Goal: Communication & Community: Connect with others

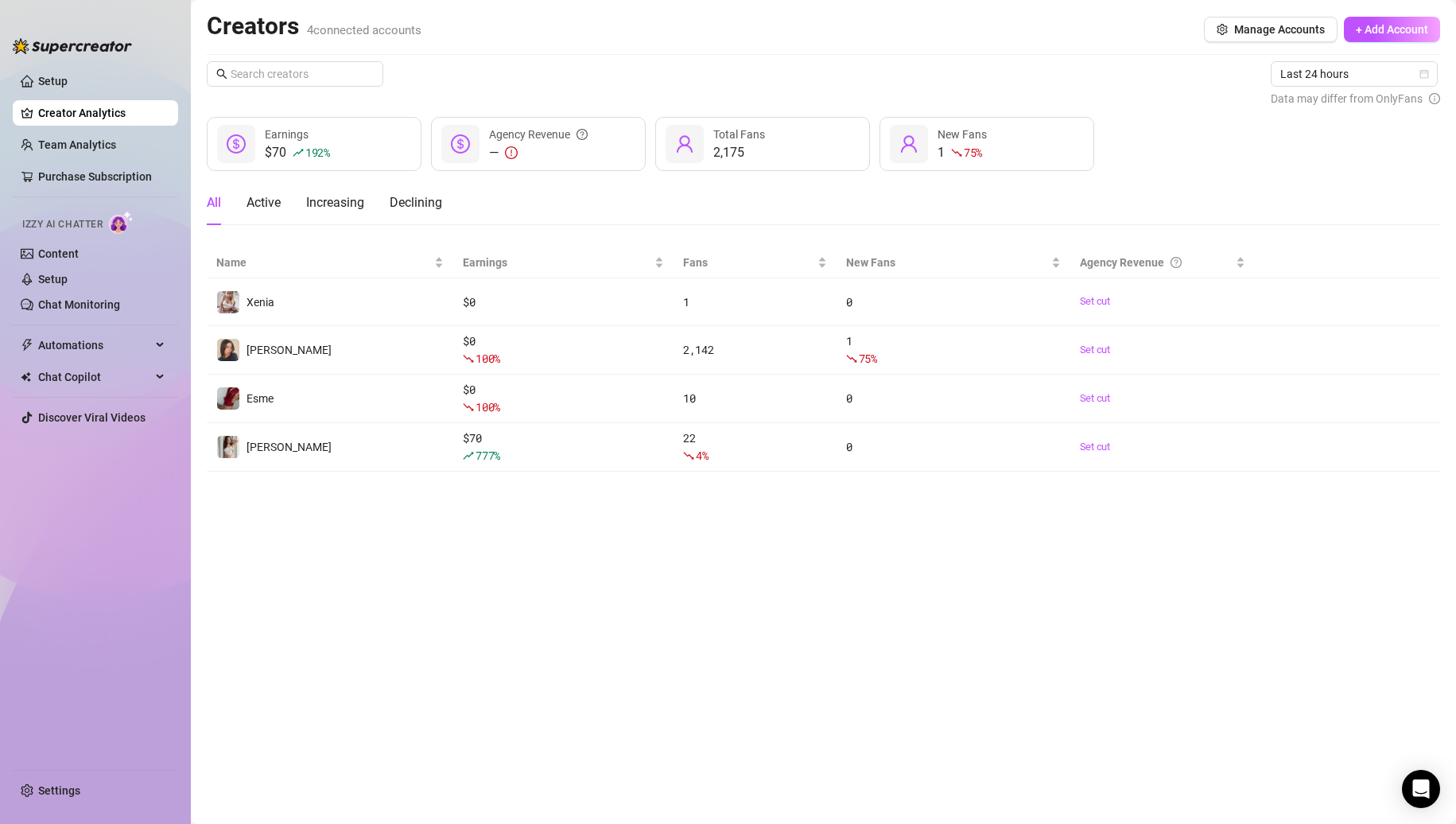
click at [421, 578] on main "Creators 4 connected accounts Manage Accounts + Add Account Last 24 hours Data …" at bounding box center [823, 412] width 1266 height 824
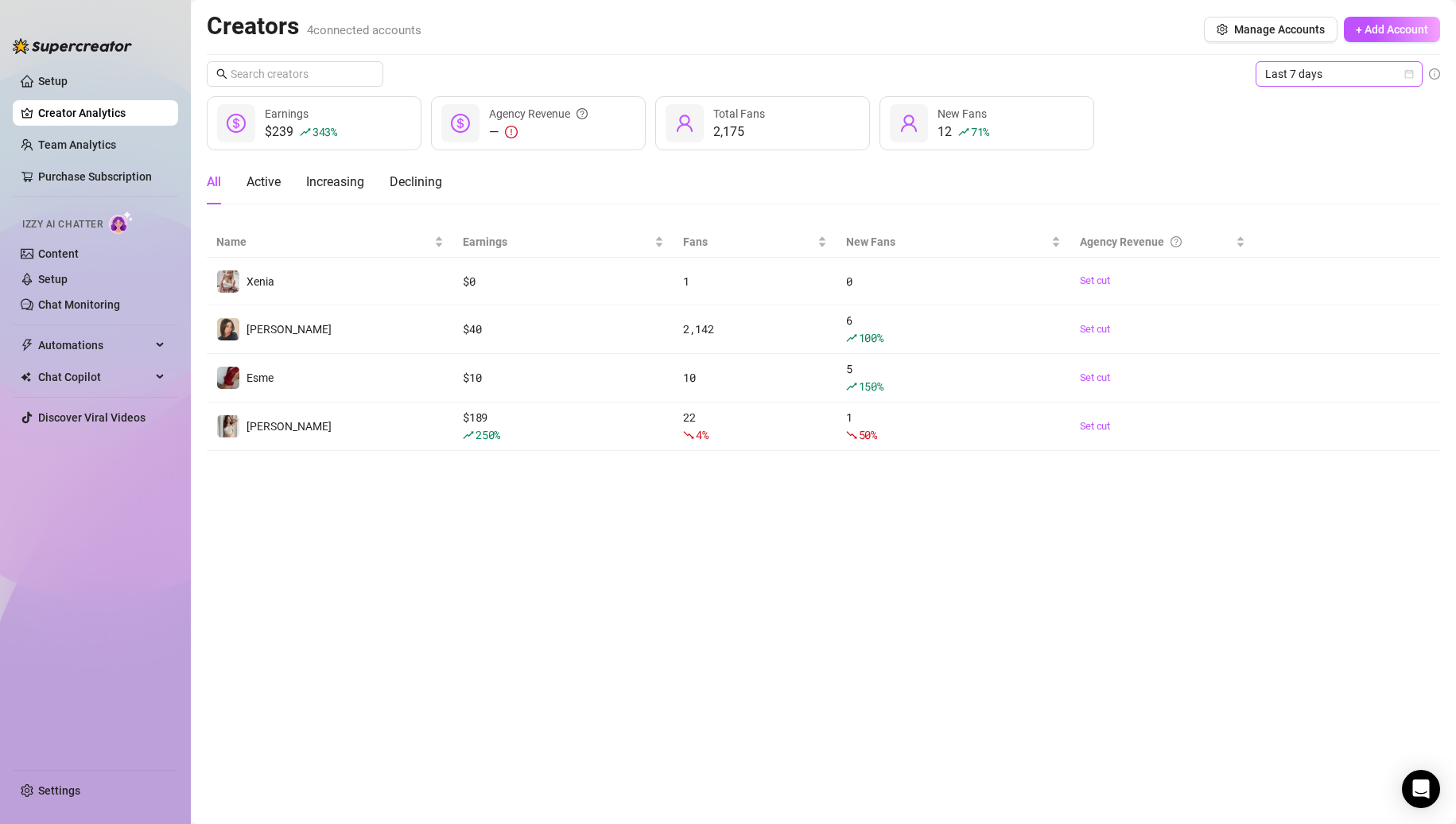
click at [1307, 66] on span "Last 7 days" at bounding box center [1339, 74] width 148 height 24
click at [1286, 106] on div "Last 24 hours" at bounding box center [1339, 106] width 142 height 18
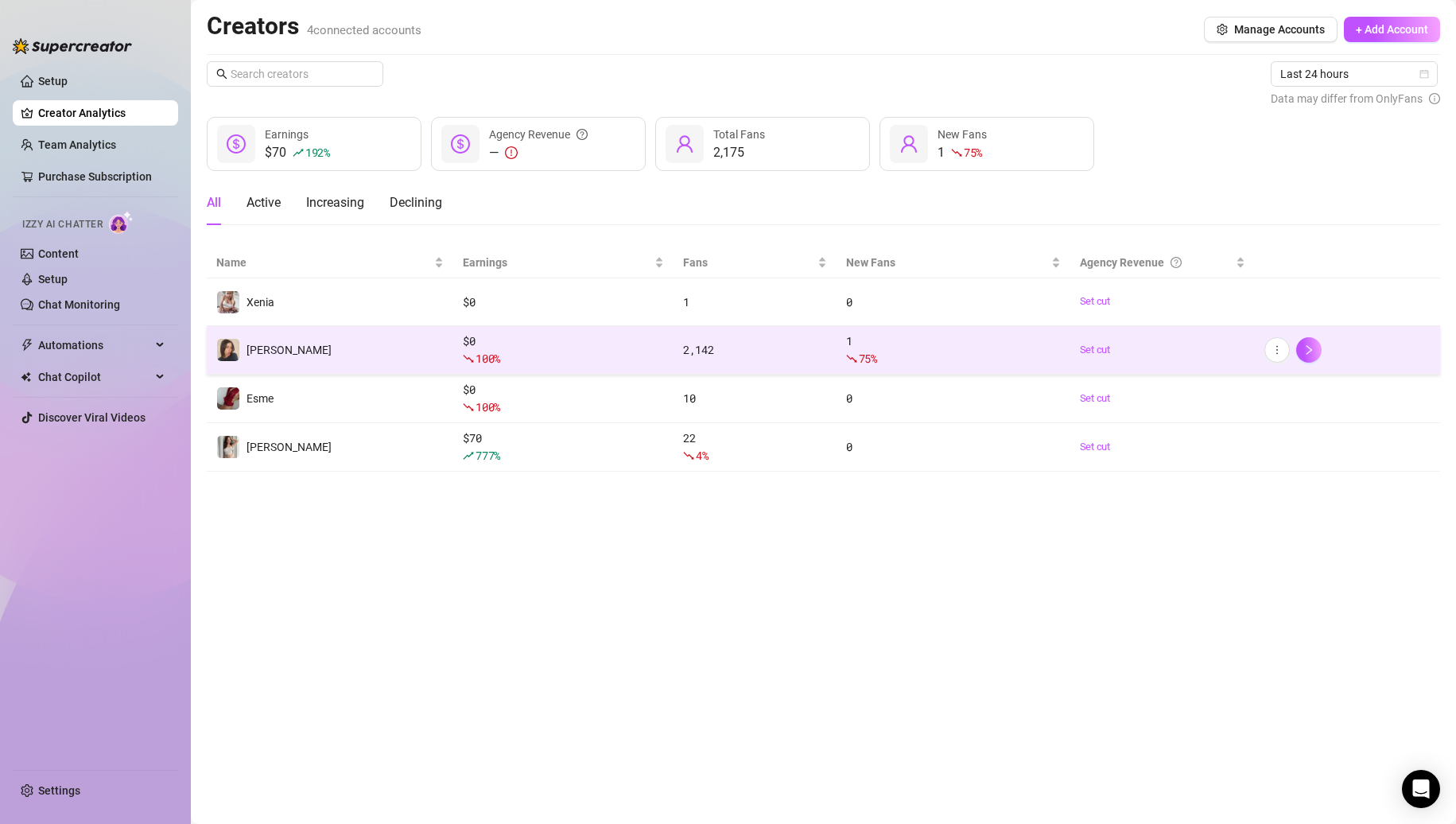
click at [296, 336] on td "[PERSON_NAME]" at bounding box center [330, 350] width 247 height 49
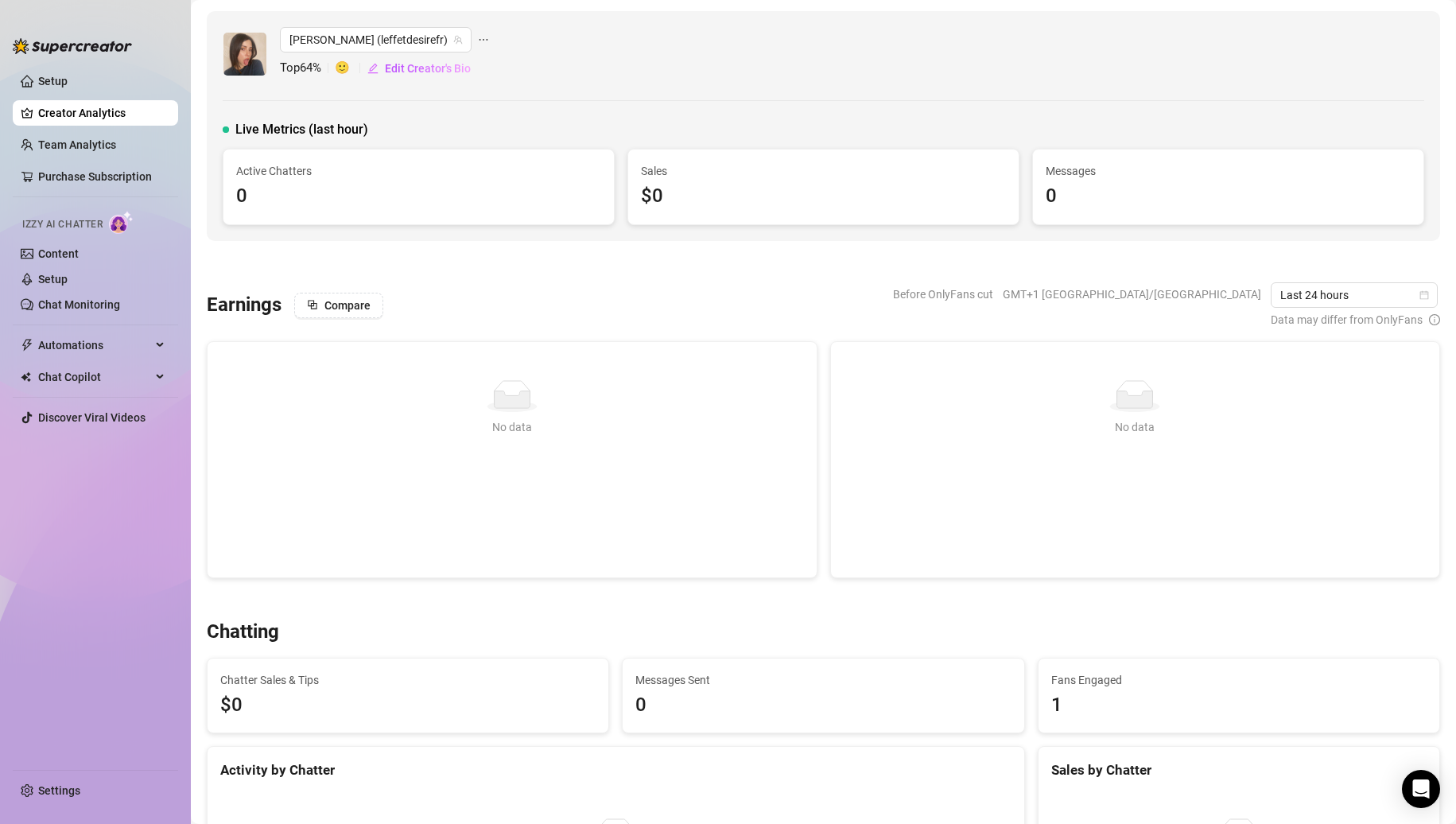
drag, startPoint x: 148, startPoint y: 143, endPoint x: 161, endPoint y: 119, distance: 27.3
click at [116, 143] on link "Team Analytics" at bounding box center [76, 145] width 78 height 13
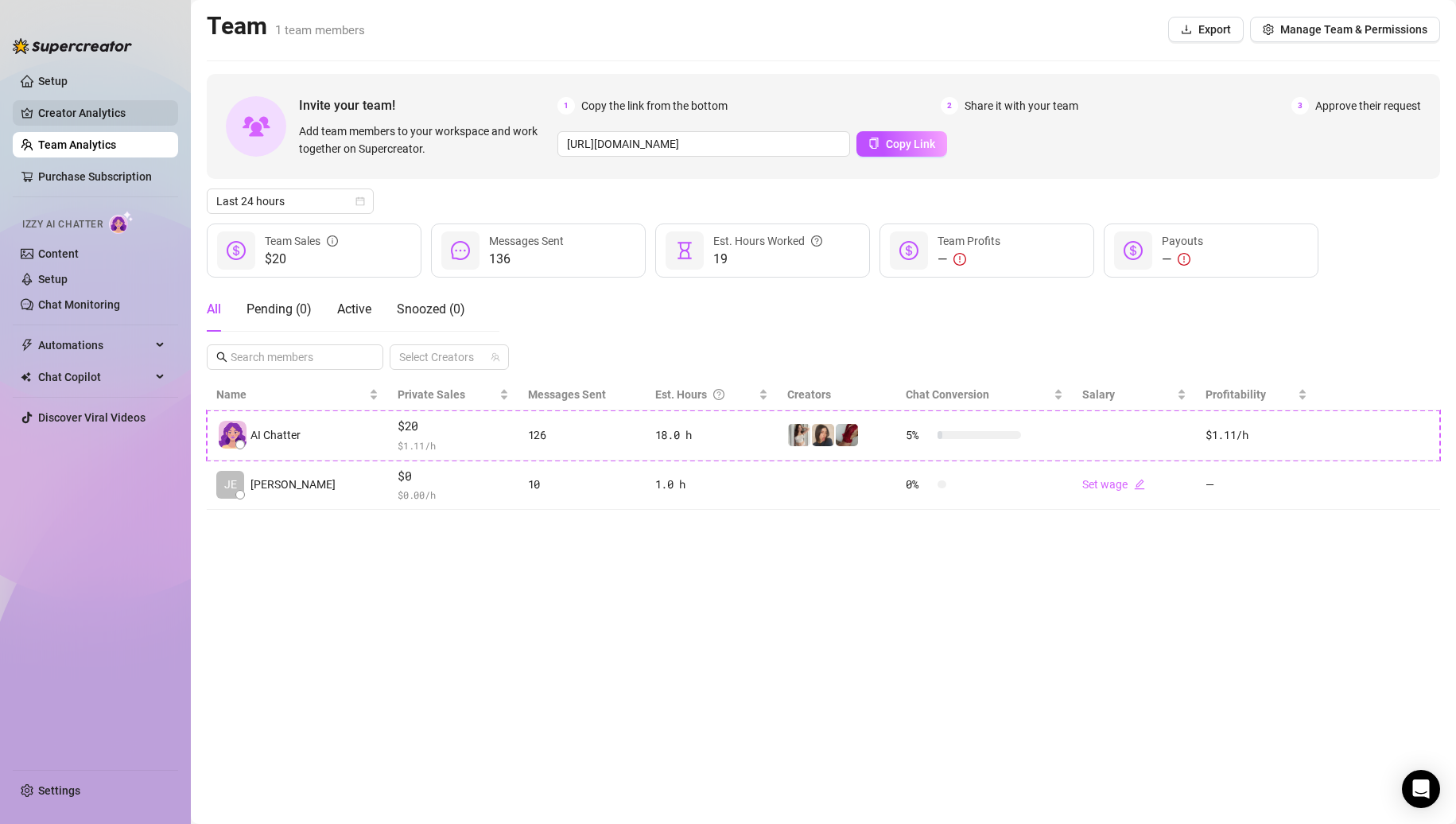
click at [135, 110] on link "Creator Analytics" at bounding box center [101, 113] width 127 height 26
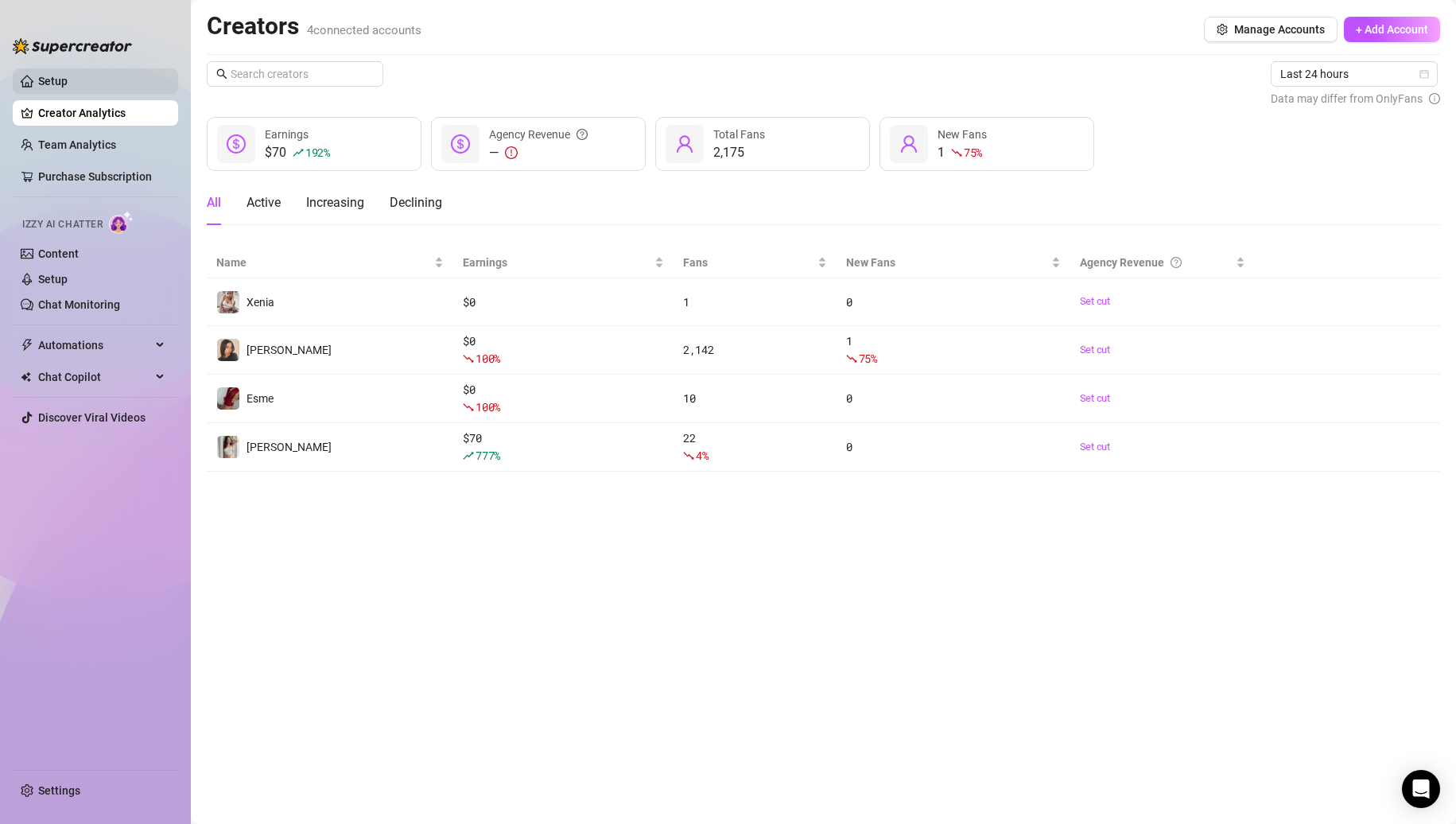
click at [67, 87] on link "Setup" at bounding box center [53, 80] width 30 height 13
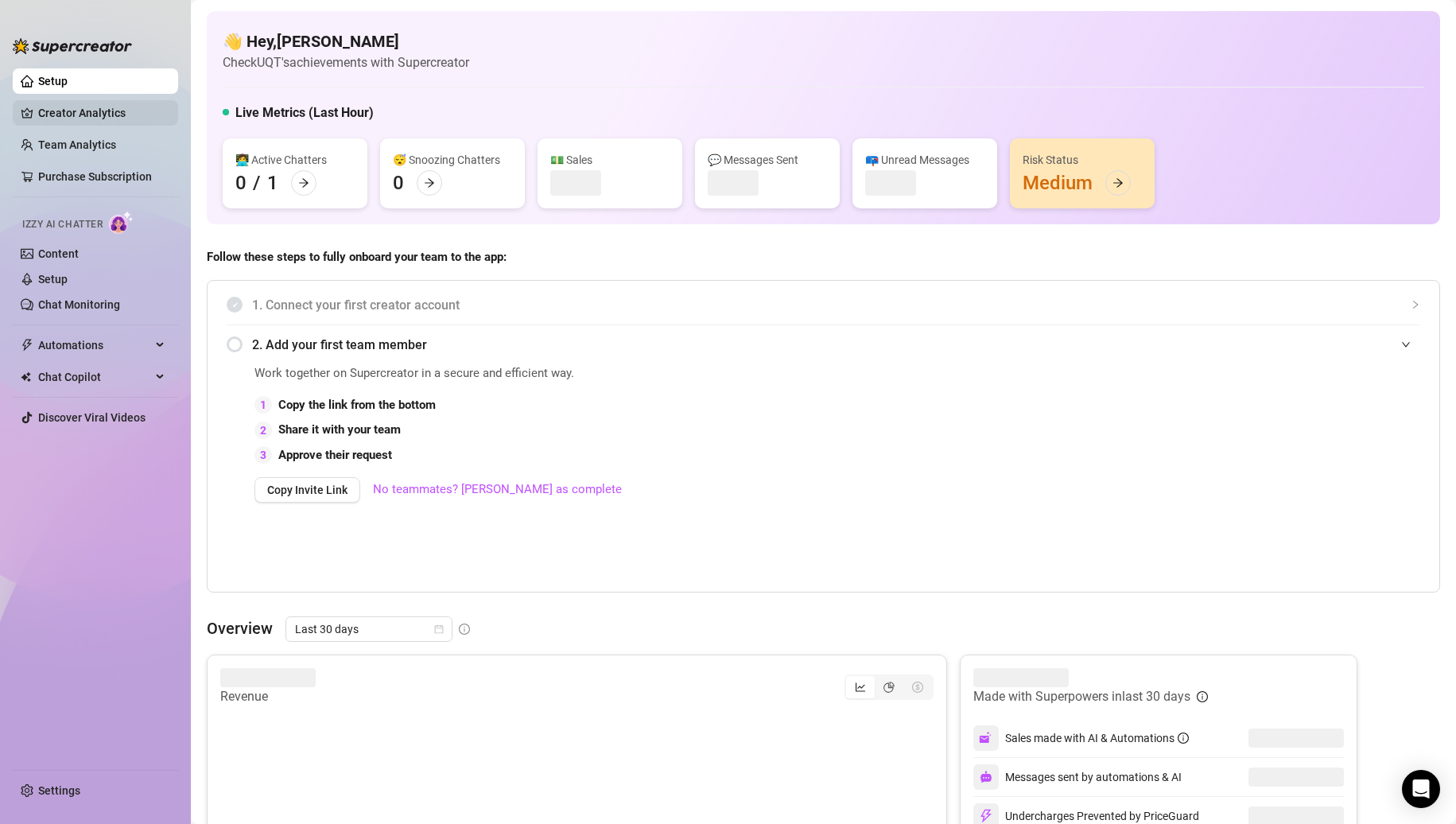
click at [82, 112] on link "Creator Analytics" at bounding box center [101, 113] width 127 height 26
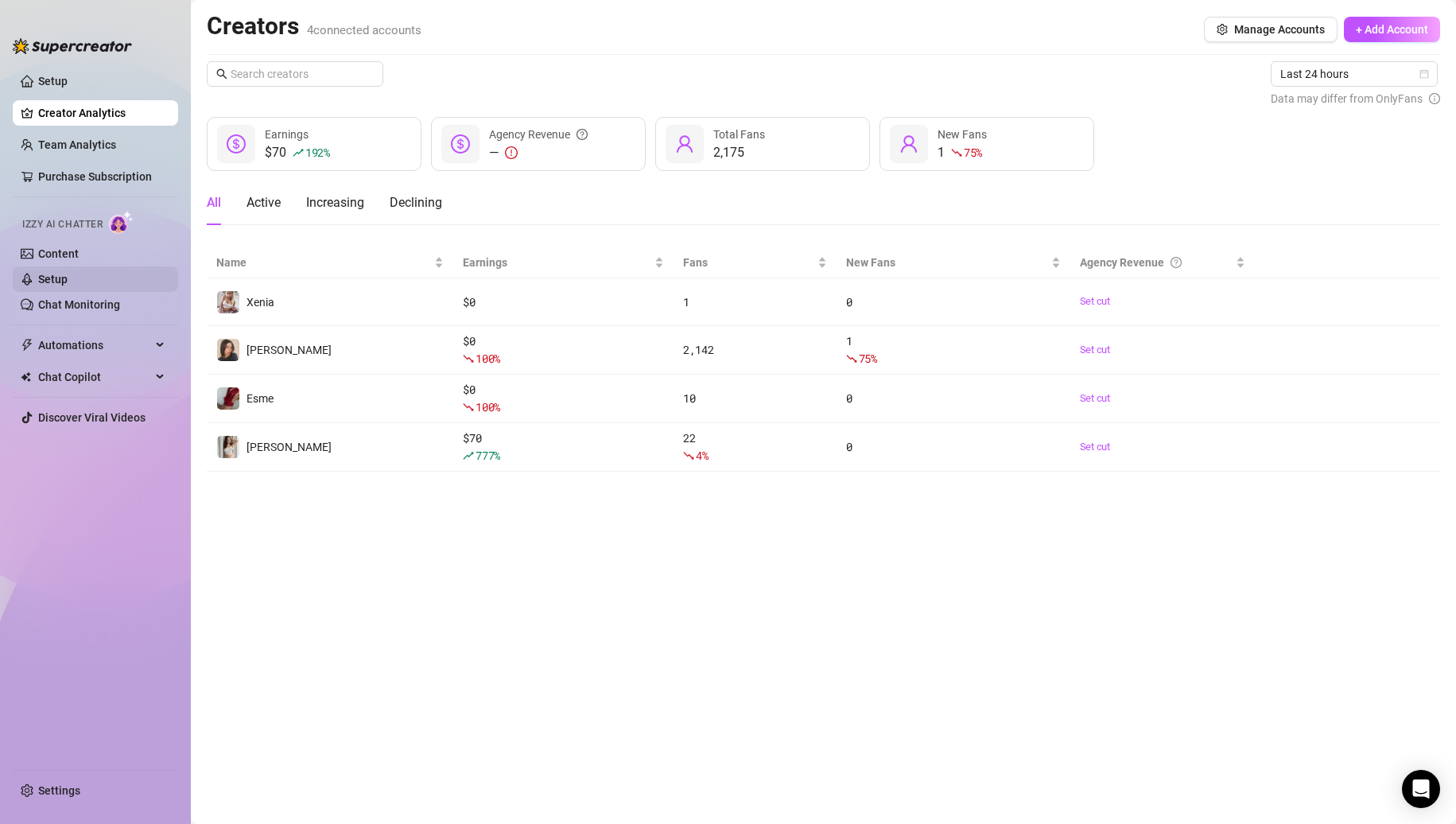
click at [67, 273] on link "Setup" at bounding box center [53, 279] width 30 height 13
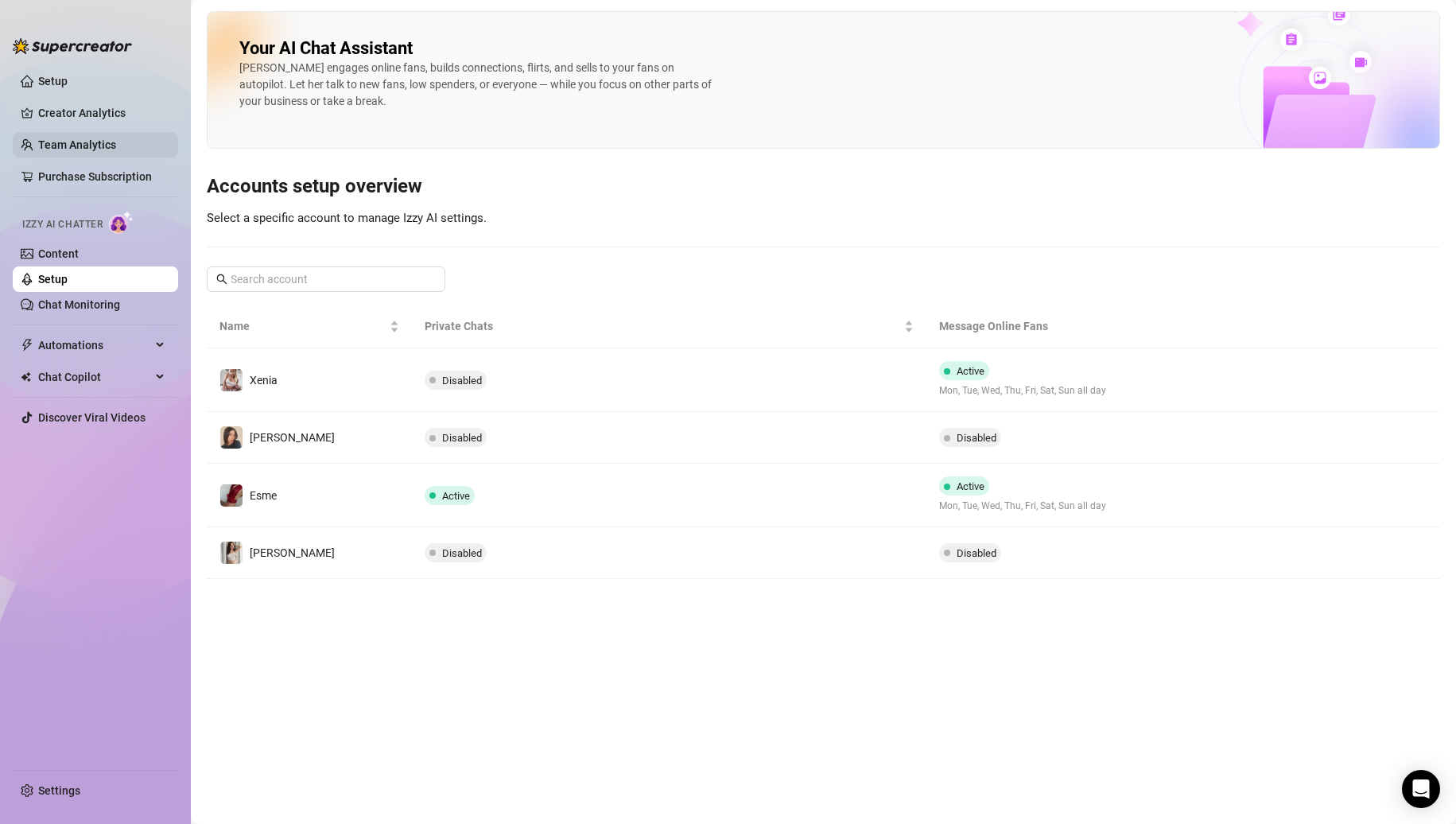
click at [89, 139] on link "Team Analytics" at bounding box center [76, 145] width 78 height 13
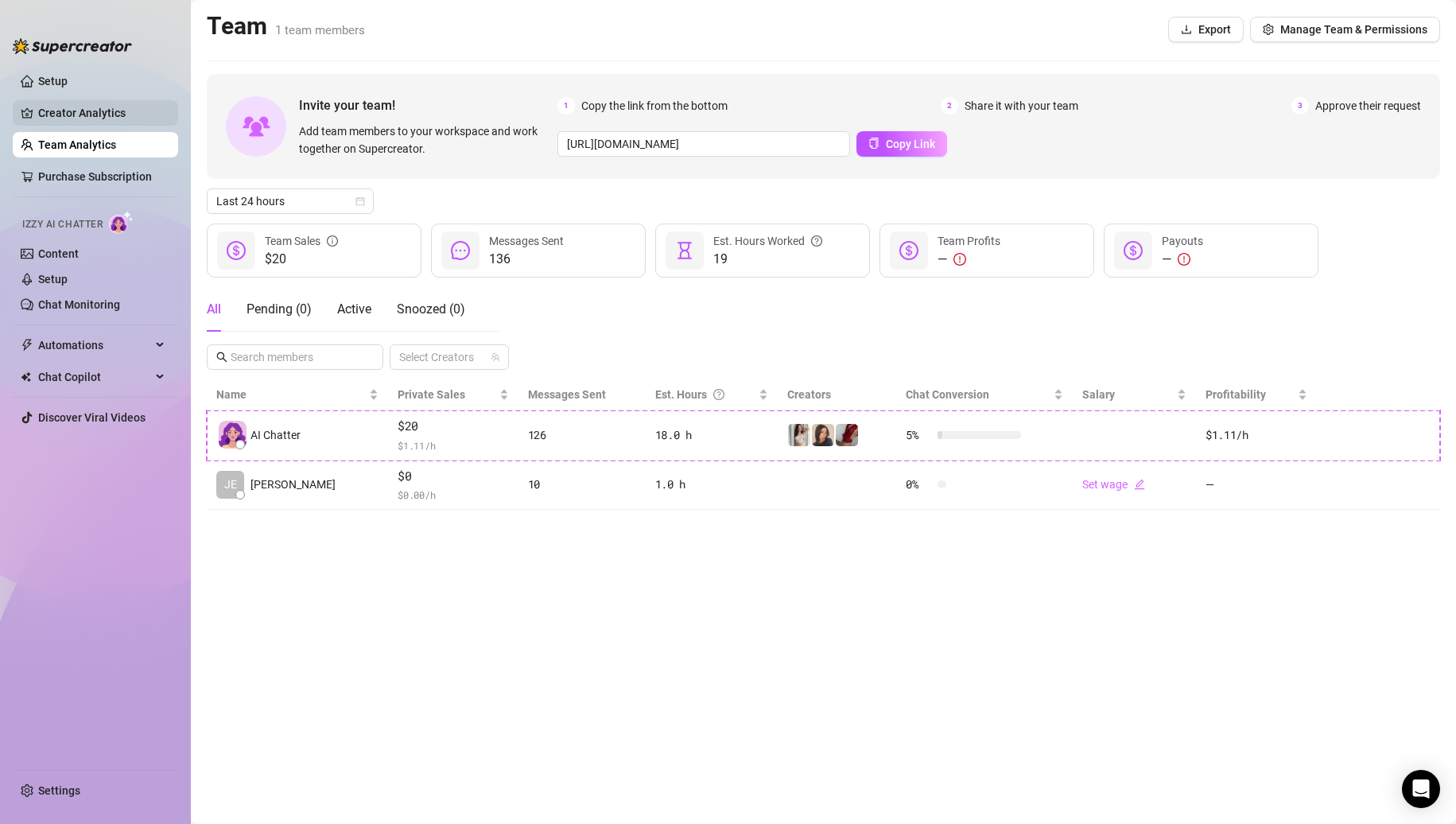
click at [101, 108] on link "Creator Analytics" at bounding box center [101, 113] width 127 height 26
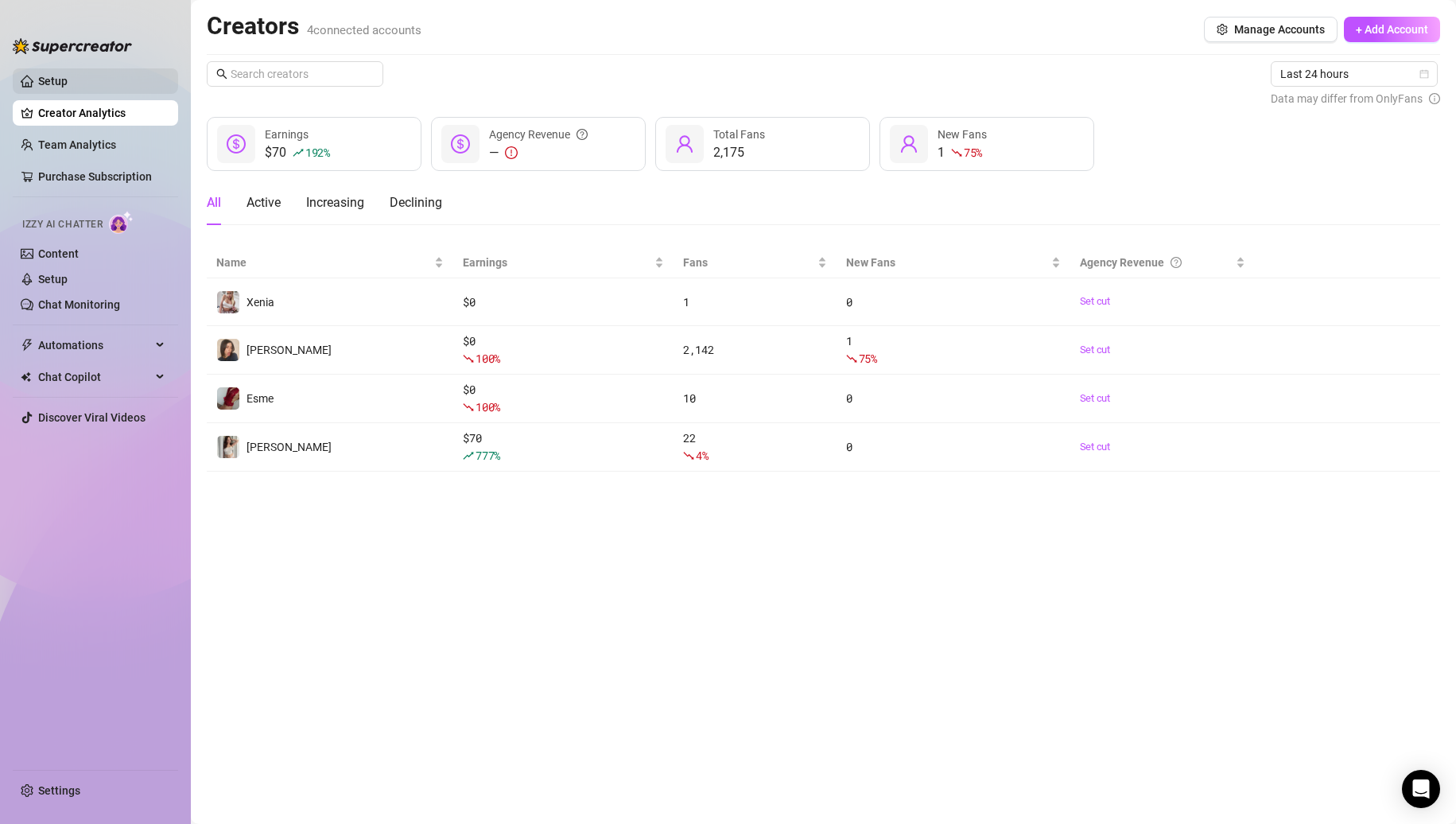
click at [67, 75] on link "Setup" at bounding box center [53, 80] width 30 height 13
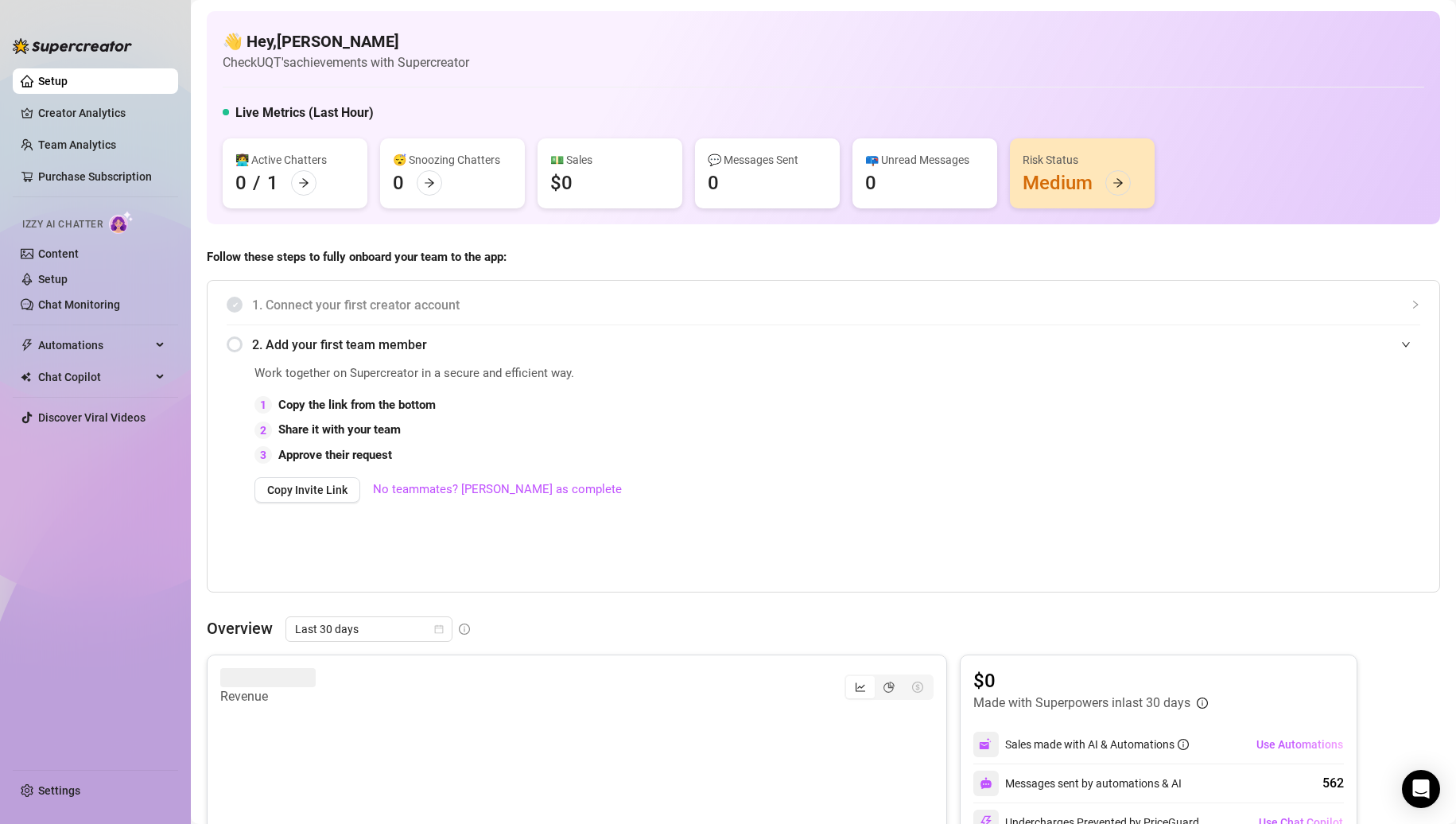
scroll to position [79, 0]
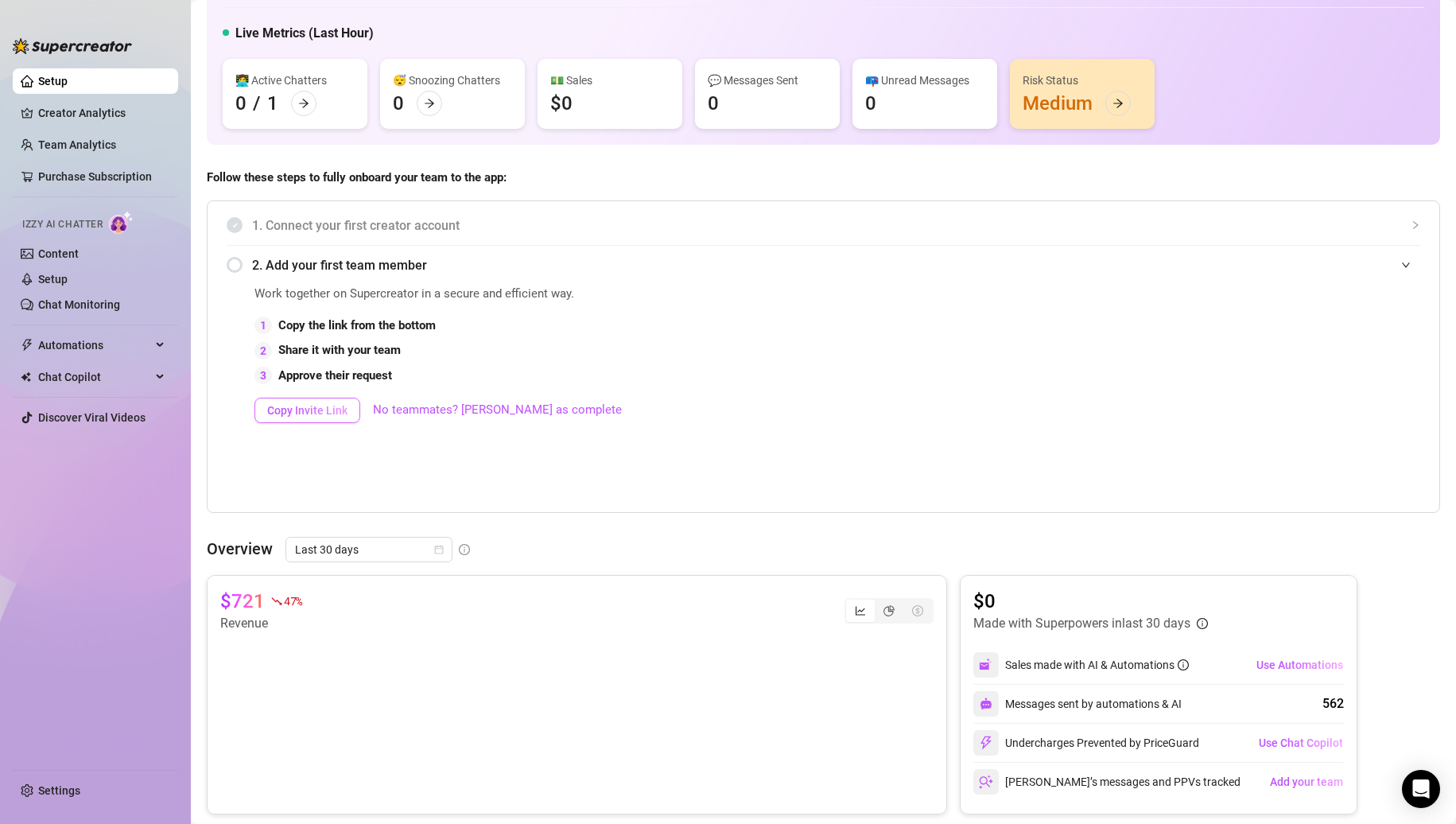
click at [330, 413] on span "Copy Invite Link" at bounding box center [306, 410] width 80 height 13
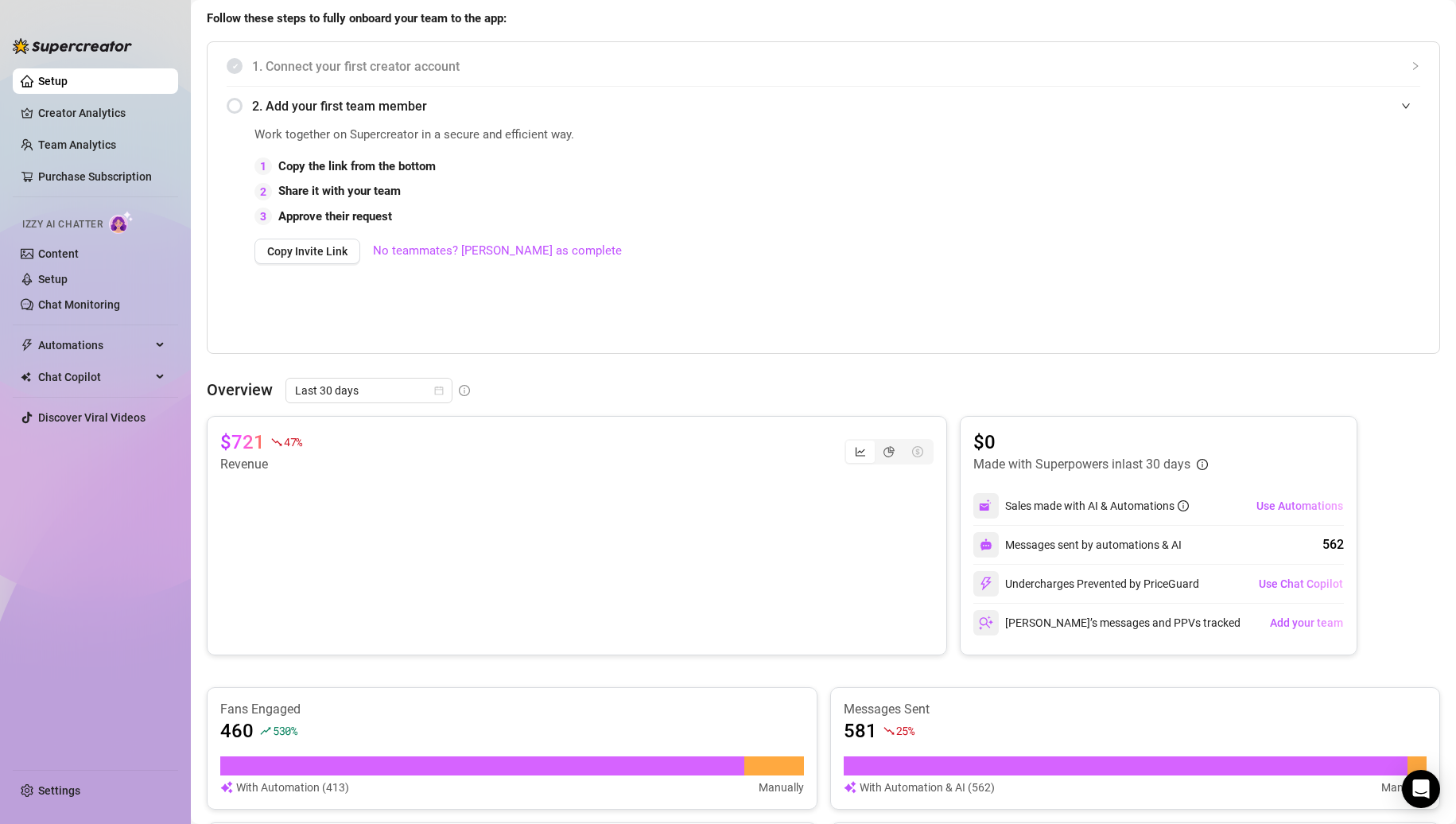
scroll to position [0, 0]
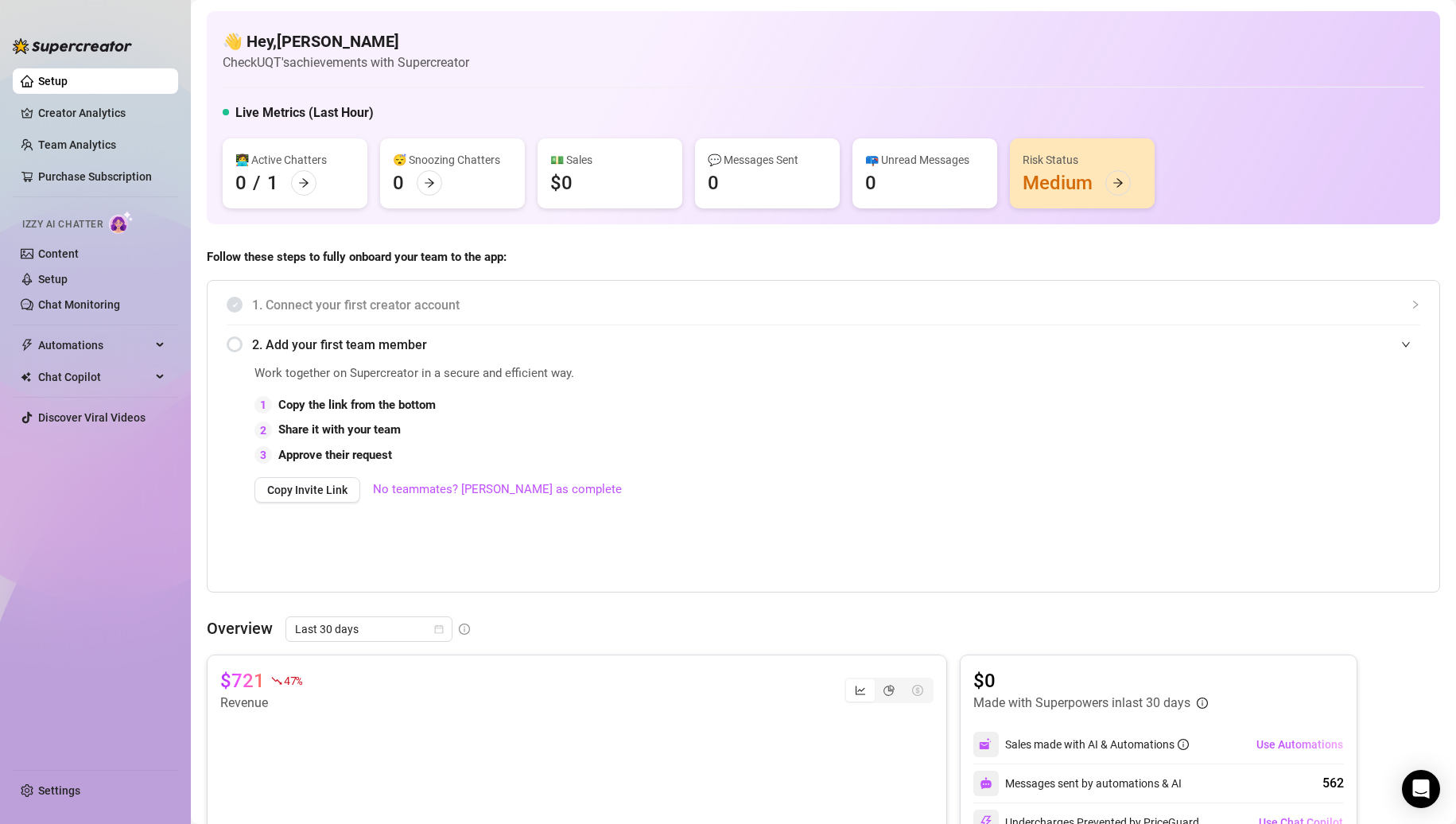
click at [271, 339] on span "2. Add your first team member" at bounding box center [836, 345] width 1168 height 20
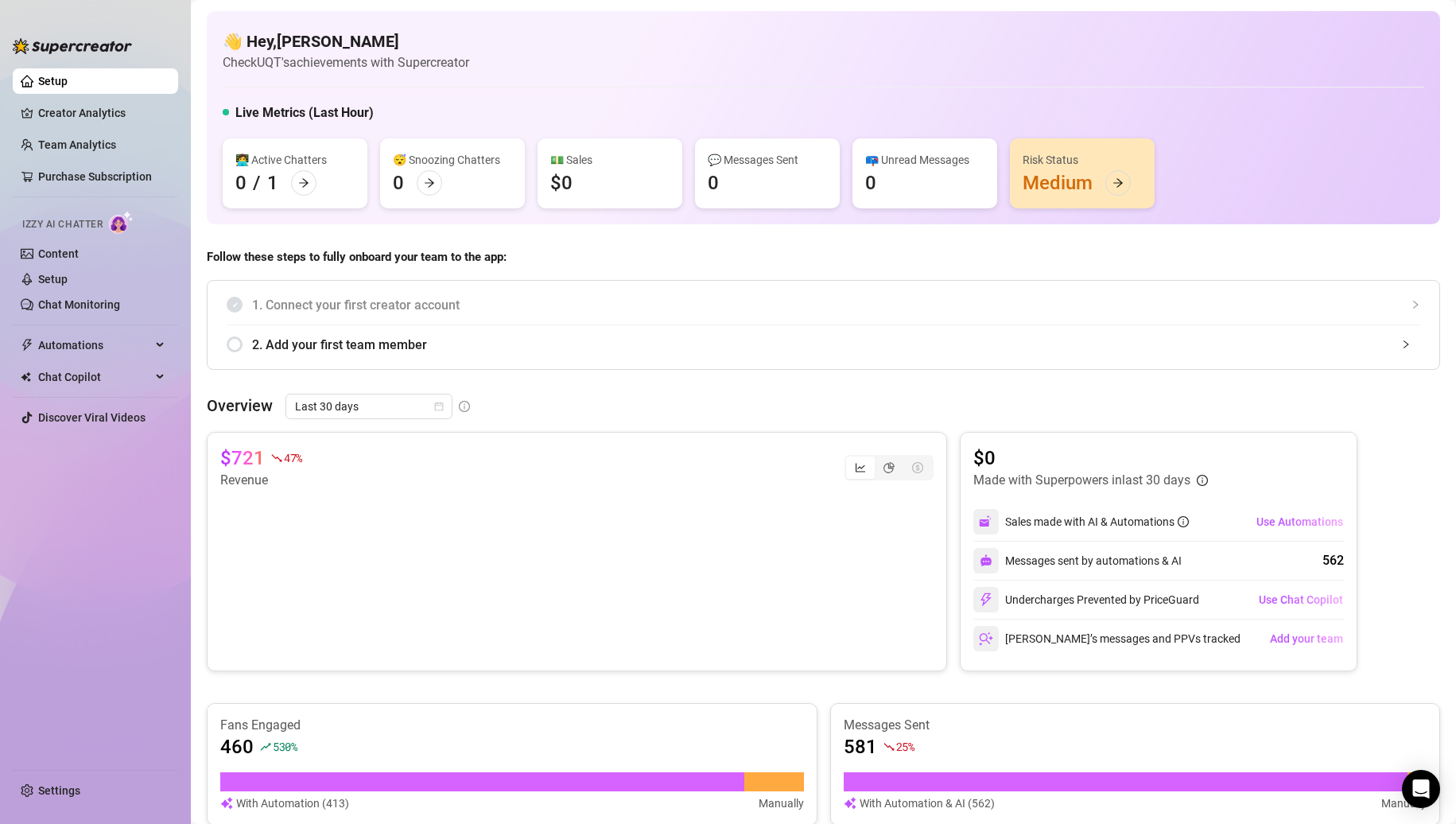
click at [299, 336] on span "2. Add your first team member" at bounding box center [836, 345] width 1168 height 20
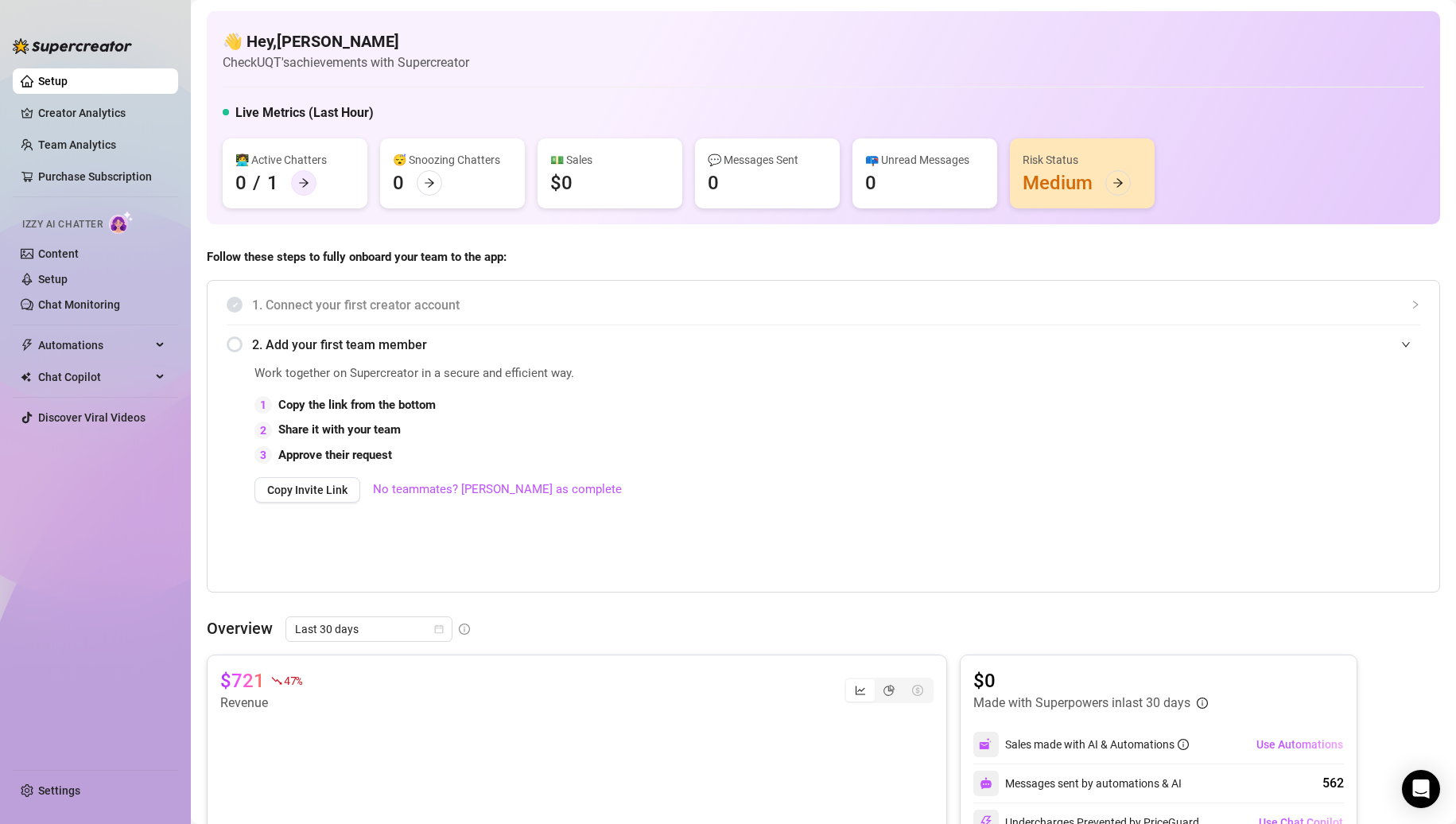
click at [303, 178] on icon "arrow-right" at bounding box center [303, 182] width 11 height 11
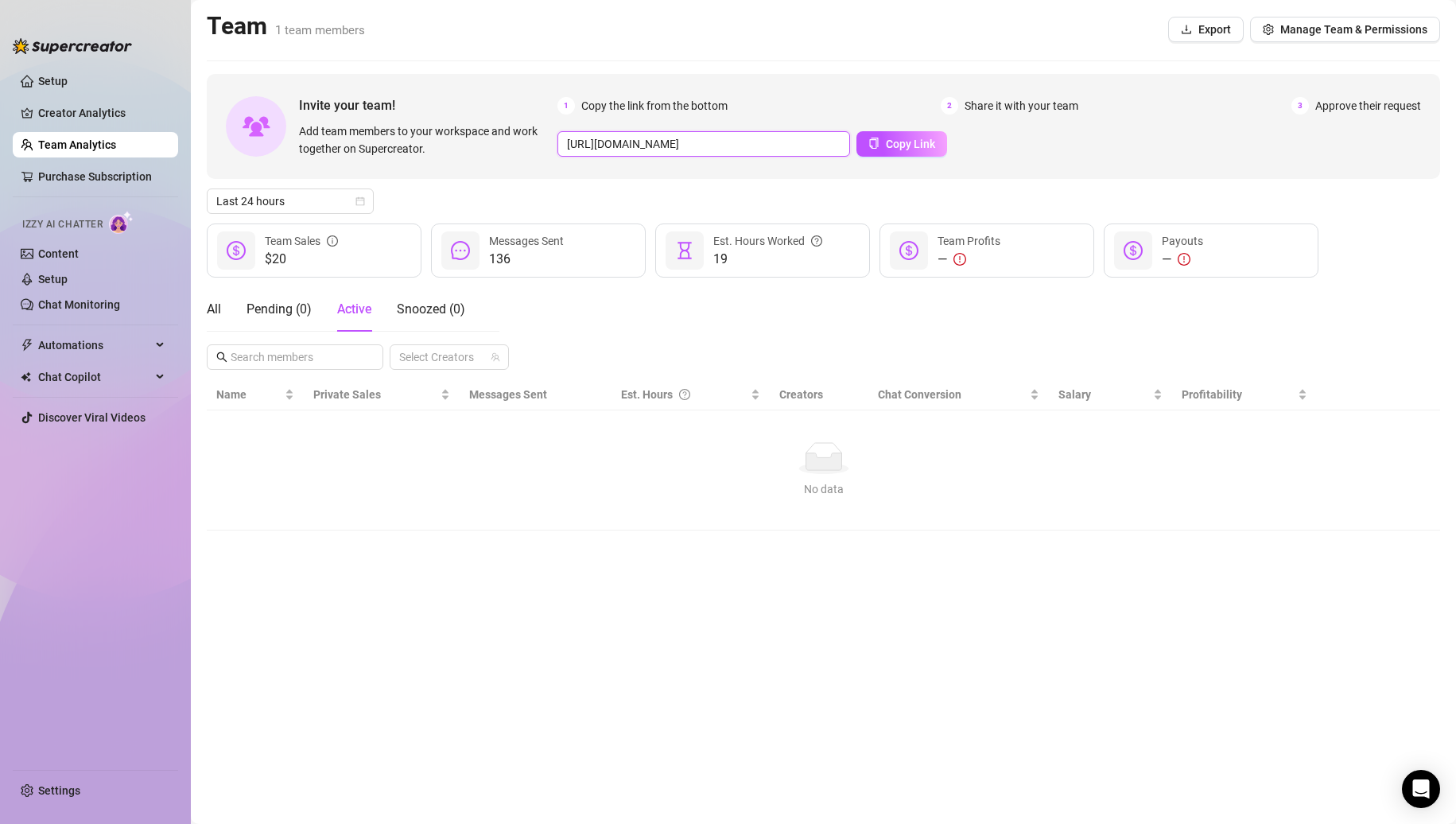
click at [736, 145] on input "[URL][DOMAIN_NAME]" at bounding box center [703, 144] width 293 height 26
click at [735, 145] on input "[URL][DOMAIN_NAME]" at bounding box center [703, 144] width 293 height 26
click at [1289, 27] on span "Manage Team & Permissions" at bounding box center [1354, 29] width 147 height 13
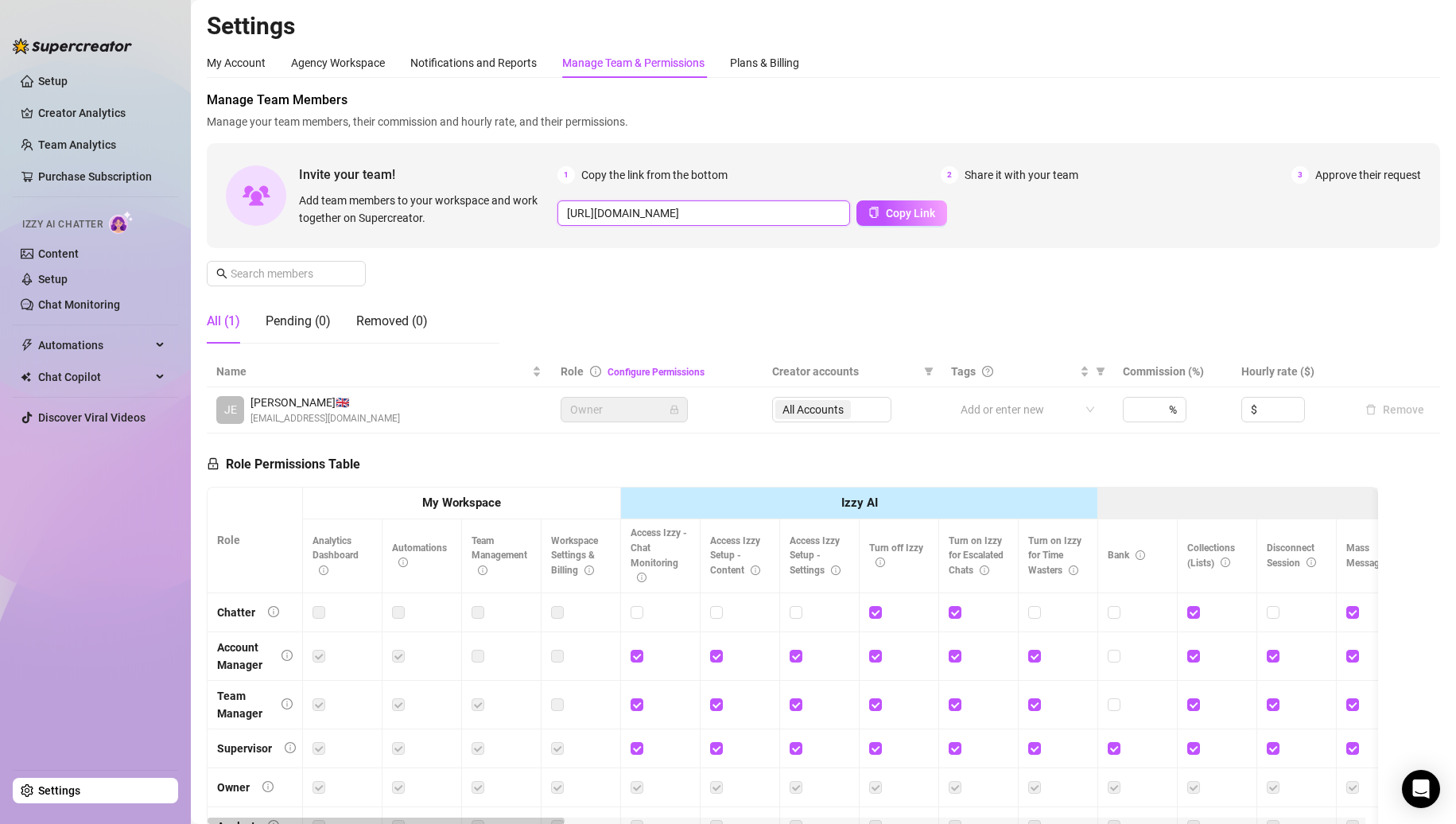
click at [770, 211] on input "[URL][DOMAIN_NAME]" at bounding box center [703, 213] width 293 height 26
